Goal: Task Accomplishment & Management: Manage account settings

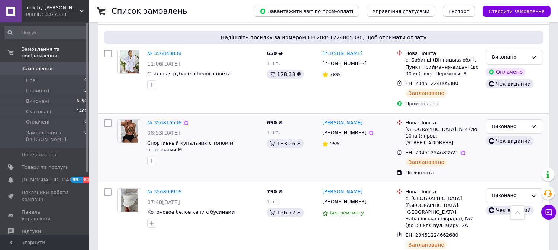
scroll to position [371, 0]
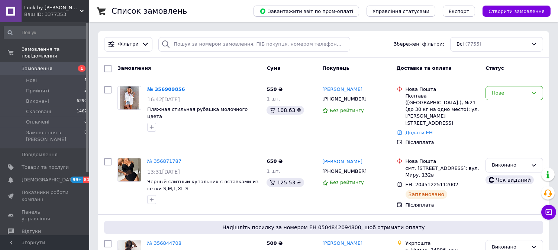
click at [164, 89] on link "№ 356909856" at bounding box center [166, 90] width 38 height 6
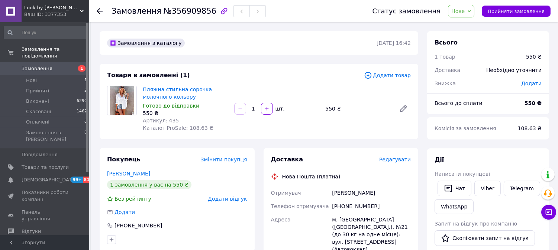
click at [467, 6] on span "Нове" at bounding box center [461, 11] width 26 height 13
click at [473, 24] on li "Прийнято" at bounding box center [465, 25] width 34 height 11
click at [487, 186] on link "Viber" at bounding box center [487, 189] width 26 height 16
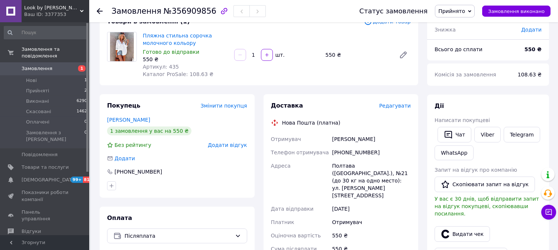
scroll to position [41, 0]
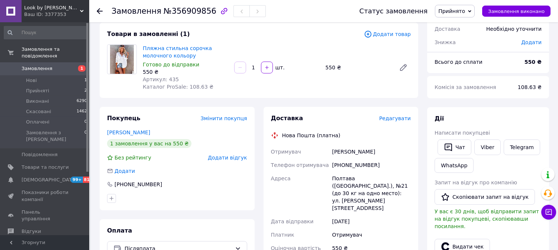
drag, startPoint x: 327, startPoint y: 149, endPoint x: 418, endPoint y: 157, distance: 91.4
click at [409, 158] on div "Отримувач Мурашкина Ирина Телефон отримувача +380506525248 Адреса Полтава (Полт…" at bounding box center [340, 227] width 143 height 165
copy div "Отримувач Мурашкина Ирина"
click at [418, 157] on div "Доставка Редагувати Нова Пошта (платна) Отримувач Мурашкина Ирина Телефон отрим…" at bounding box center [341, 248] width 164 height 282
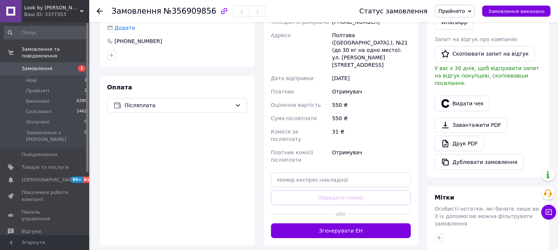
scroll to position [79, 0]
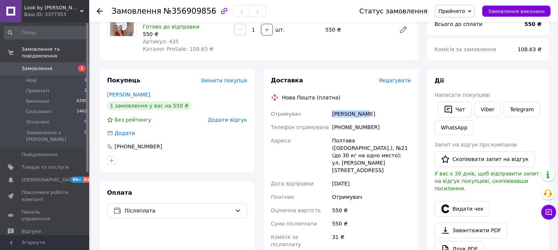
drag, startPoint x: 328, startPoint y: 110, endPoint x: 392, endPoint y: 111, distance: 63.9
click at [381, 111] on div "Отримувач Мурашкина Ирина Телефон отримувача +380506525248 Адреса Полтава (Полт…" at bounding box center [340, 189] width 143 height 165
copy div "Отримувач Мурашкина Ирина"
click at [406, 111] on div "Мурашкина Ирина" at bounding box center [371, 113] width 82 height 13
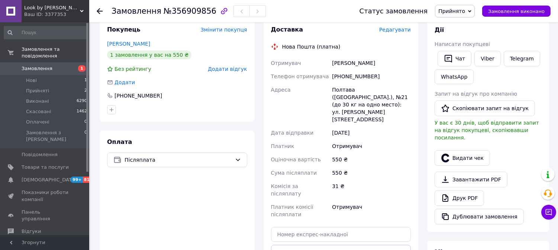
scroll to position [120, 0]
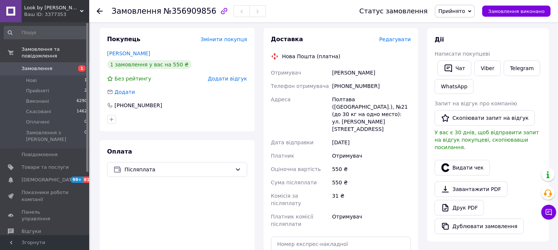
copy div "Отримувач Мурашкина Ирина"
drag, startPoint x: 348, startPoint y: 74, endPoint x: 384, endPoint y: 86, distance: 38.5
click at [381, 75] on div "Отримувач Мурашкина Ирина Телефон отримувача +380506525248 Адреса Полтава (Полт…" at bounding box center [340, 148] width 143 height 165
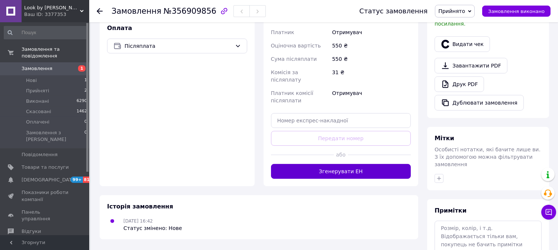
click at [340, 164] on button "Згенерувати ЕН" at bounding box center [341, 171] width 140 height 15
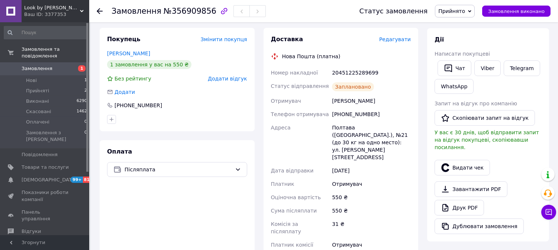
click at [341, 73] on div "20451225289699" at bounding box center [371, 72] width 82 height 13
copy div "20451225289699"
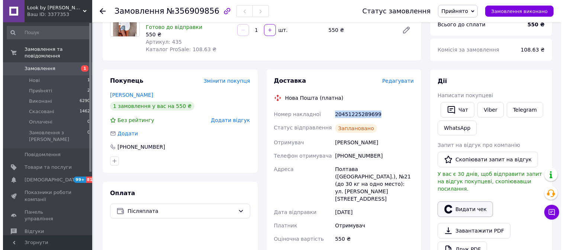
scroll to position [82, 0]
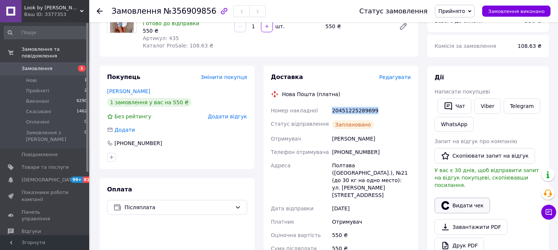
click at [463, 198] on button "Видати чек" at bounding box center [461, 206] width 55 height 16
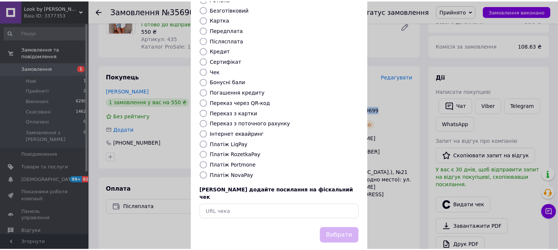
scroll to position [69, 0]
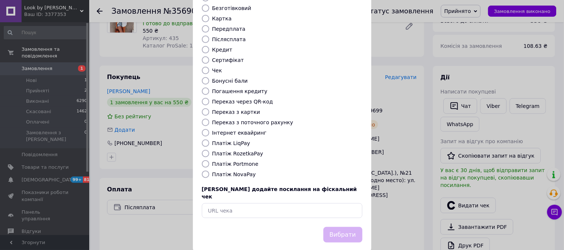
click at [225, 172] on label "Платіж NovaPay" at bounding box center [234, 175] width 44 height 6
click at [209, 171] on input "Платіж NovaPay" at bounding box center [205, 174] width 7 height 7
radio input "true"
click at [345, 227] on button "Вибрати" at bounding box center [342, 235] width 39 height 16
click at [451, 198] on div "Видати фіскальний чек Виберіть тип форми оплати, який буде вказаний у чеку Готі…" at bounding box center [282, 98] width 564 height 334
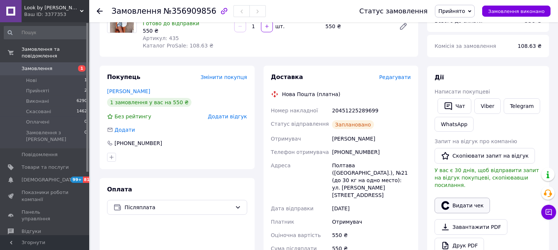
click at [454, 198] on button "Видати чек" at bounding box center [461, 206] width 55 height 16
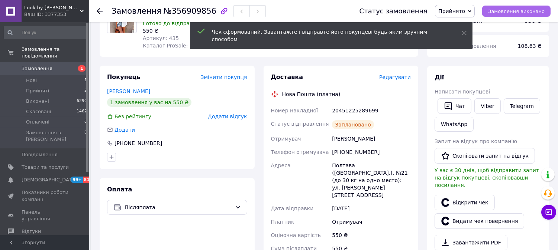
click at [500, 15] on button "Замовлення виконано" at bounding box center [516, 11] width 68 height 11
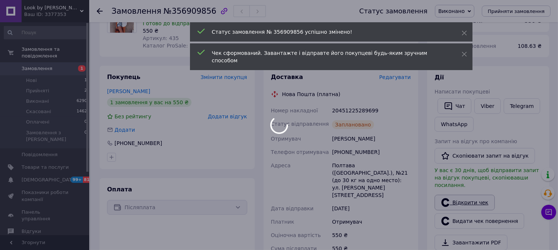
click at [465, 201] on link "Відкрити чек" at bounding box center [464, 203] width 60 height 16
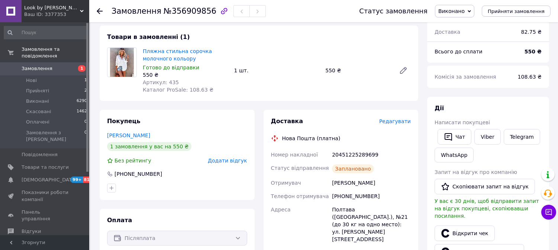
scroll to position [0, 0]
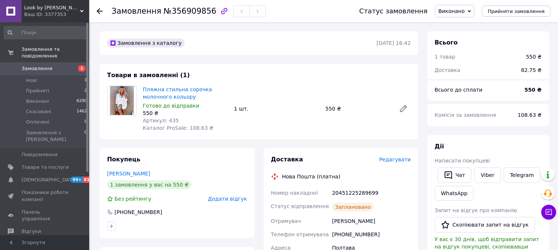
click at [97, 13] on icon at bounding box center [100, 11] width 6 height 6
